Goal: Book appointment/travel/reservation

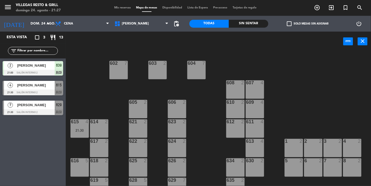
click at [14, 108] on div "7" at bounding box center [10, 104] width 13 height 9
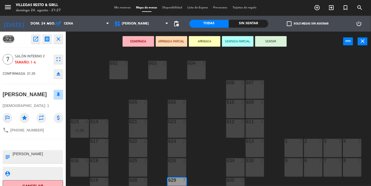
scroll to position [8, 0]
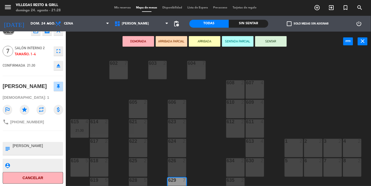
click at [275, 40] on button "SENTAR" at bounding box center [271, 41] width 32 height 11
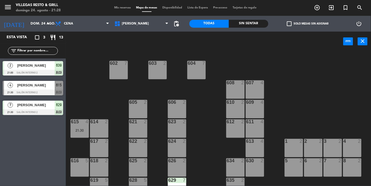
scroll to position [0, 0]
click at [15, 90] on div at bounding box center [33, 92] width 60 height 6
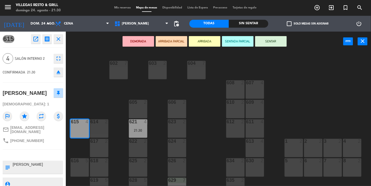
click at [268, 43] on button "SENTAR" at bounding box center [271, 41] width 32 height 11
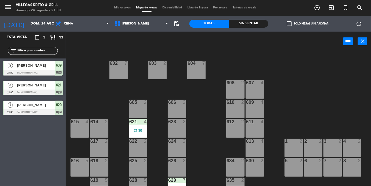
click at [141, 130] on div "21:30" at bounding box center [138, 130] width 18 height 4
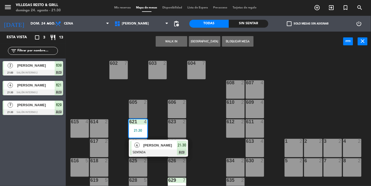
click at [167, 148] on div "[PERSON_NAME]" at bounding box center [160, 145] width 34 height 9
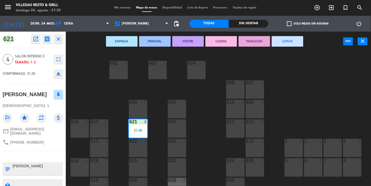
click at [287, 43] on button "SERVIR" at bounding box center [288, 41] width 32 height 11
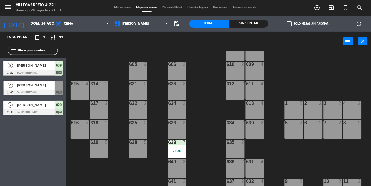
scroll to position [41, 0]
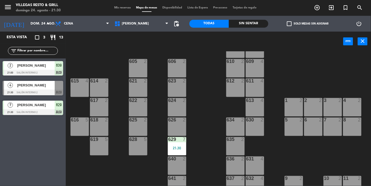
click at [175, 151] on div "629 7 21:30" at bounding box center [177, 146] width 18 height 18
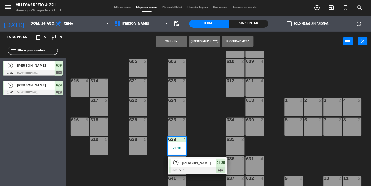
click at [213, 131] on div "602 7 603 2 604 7 608 2 607 4 605 2 606 2 610 2 609 4 621 2 623 2 614 2 615 4 6…" at bounding box center [219, 118] width 301 height 134
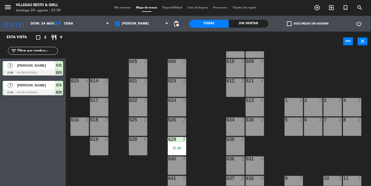
click at [54, 70] on div at bounding box center [33, 73] width 60 height 6
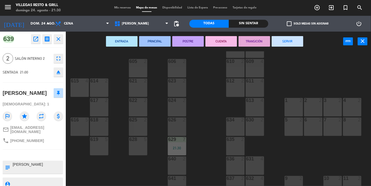
click at [292, 43] on button "SERVIR" at bounding box center [288, 41] width 32 height 11
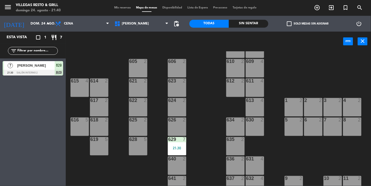
click at [182, 146] on div "21:30" at bounding box center [177, 148] width 18 height 4
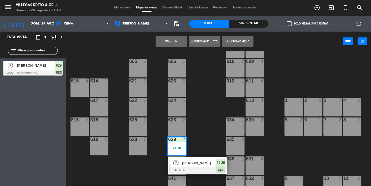
click at [206, 167] on div at bounding box center [197, 170] width 57 height 6
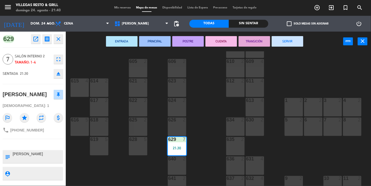
click at [293, 44] on button "SERVIR" at bounding box center [288, 41] width 32 height 11
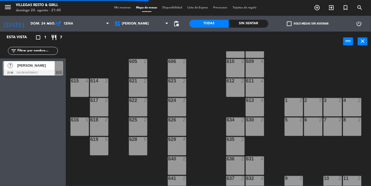
click at [333, 63] on div "602 7 603 2 604 7 608 2 607 4 605 2 606 2 610 2 609 4 621 2 623 2 614 2 615 4 6…" at bounding box center [219, 118] width 301 height 134
